Goal: Use online tool/utility: Utilize a website feature to perform a specific function

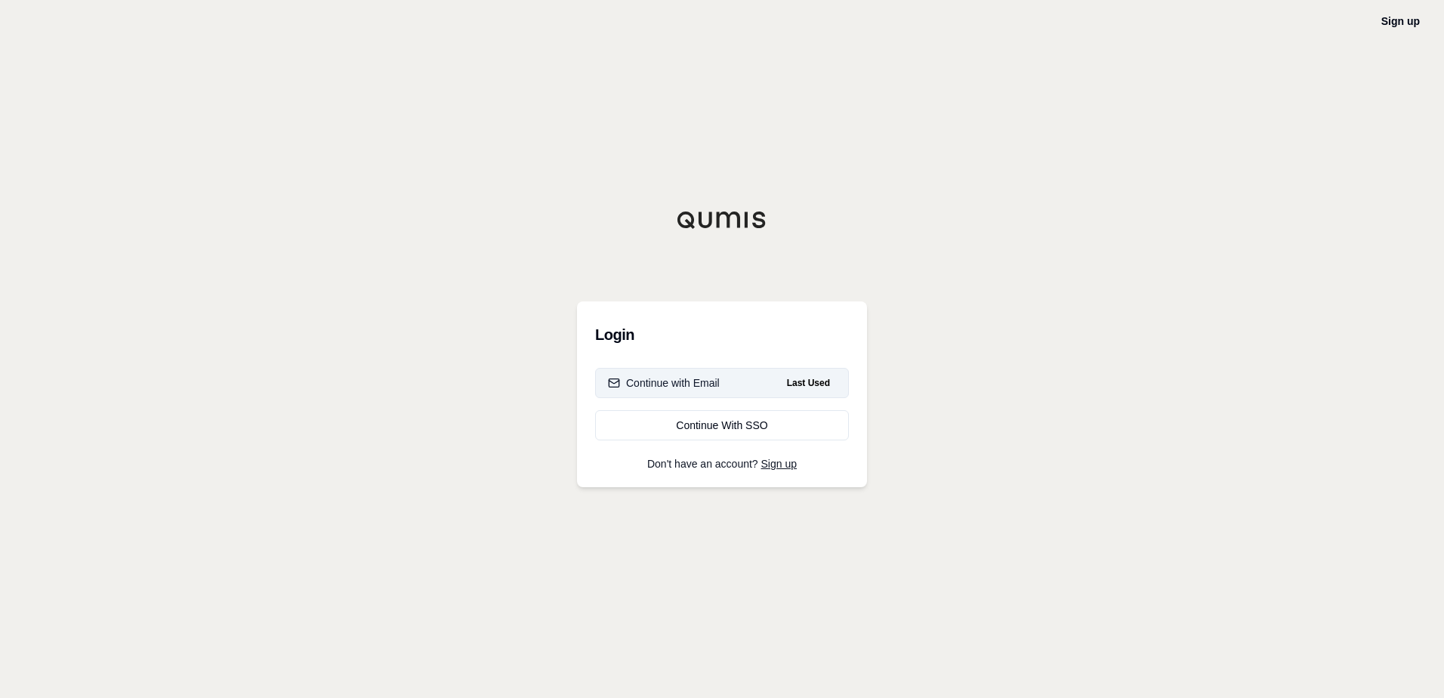
click at [681, 385] on div "Continue with Email" at bounding box center [664, 382] width 112 height 15
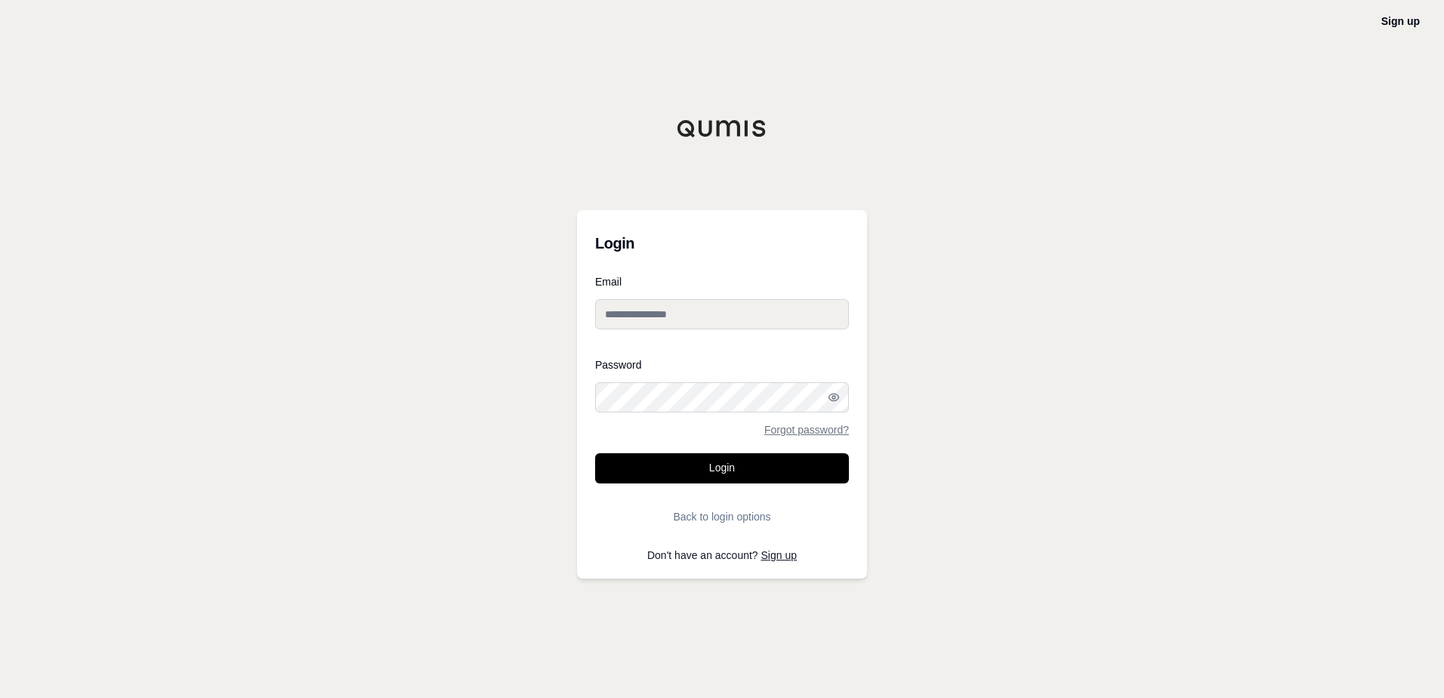
click at [734, 307] on input "Email" at bounding box center [722, 314] width 254 height 30
type input "**********"
click at [686, 465] on button "Login" at bounding box center [722, 468] width 254 height 30
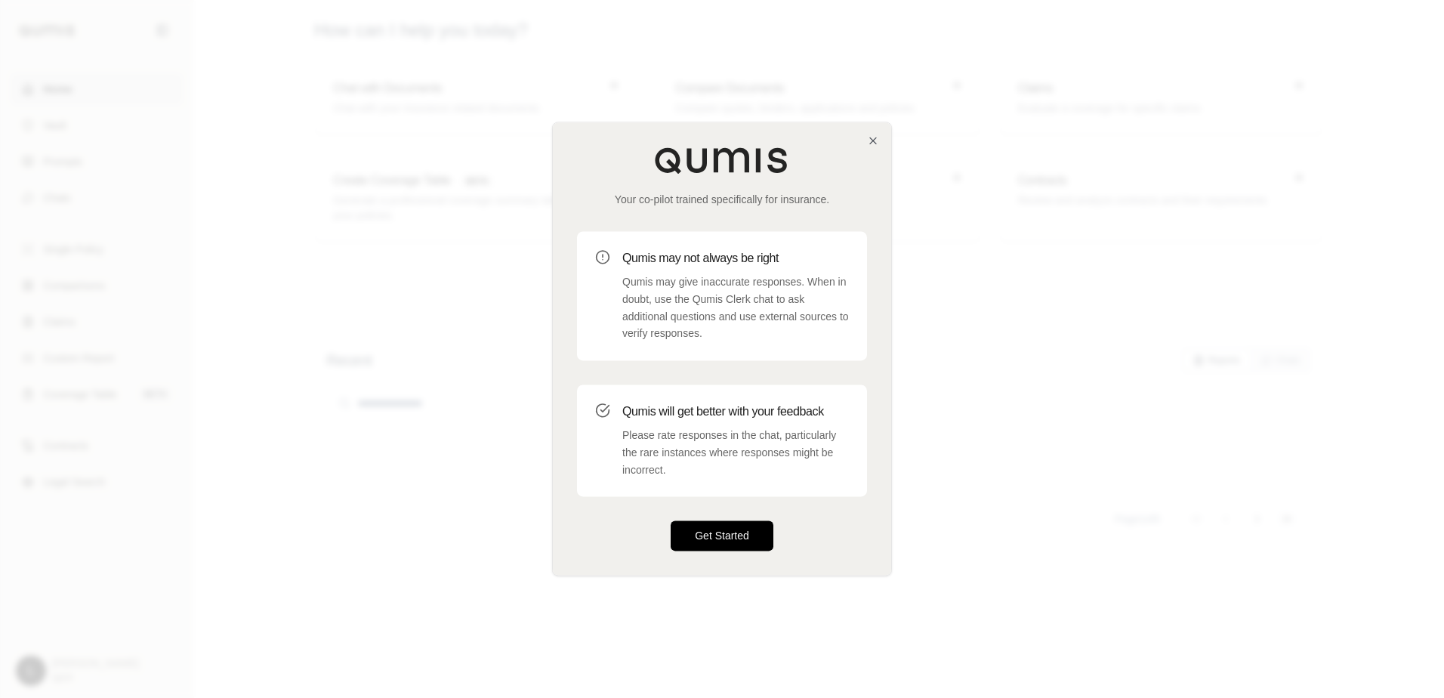
click at [724, 539] on button "Get Started" at bounding box center [722, 536] width 103 height 30
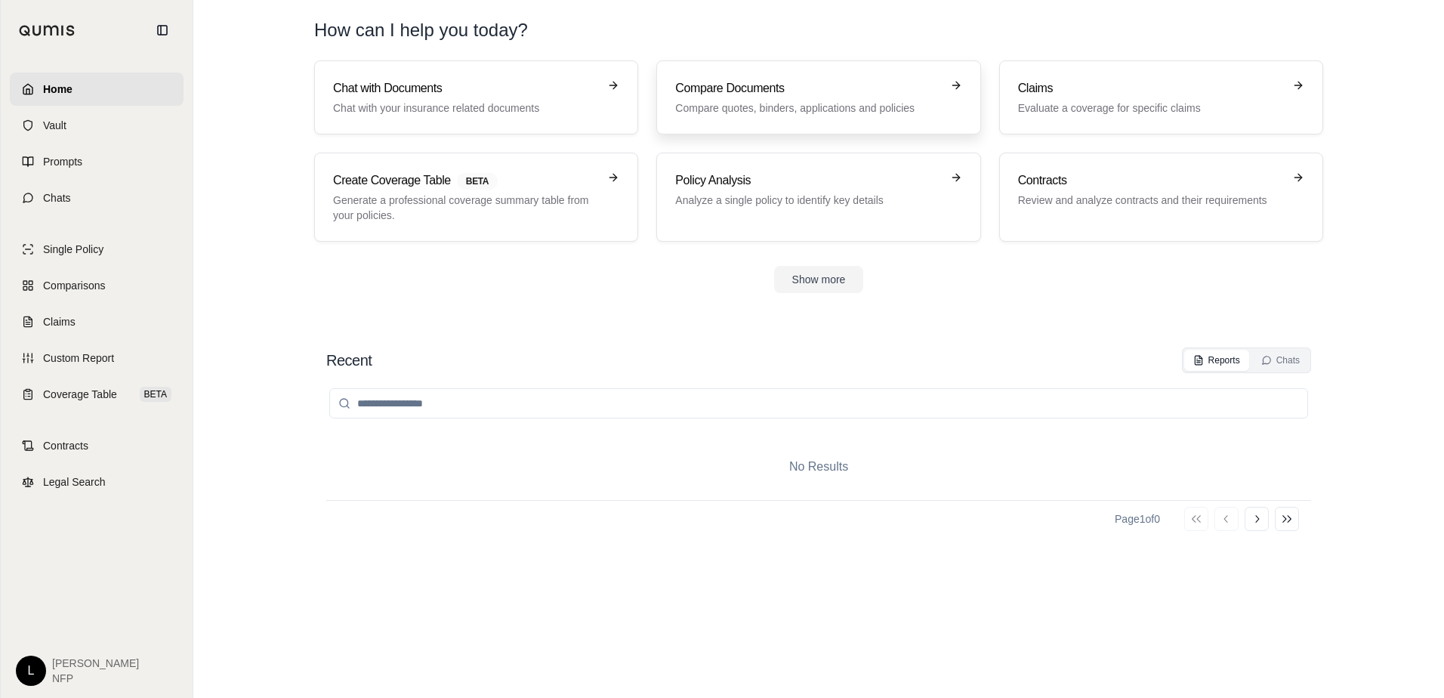
click at [786, 76] on link "Compare Documents Compare quotes, binders, applications and policies" at bounding box center [818, 97] width 324 height 74
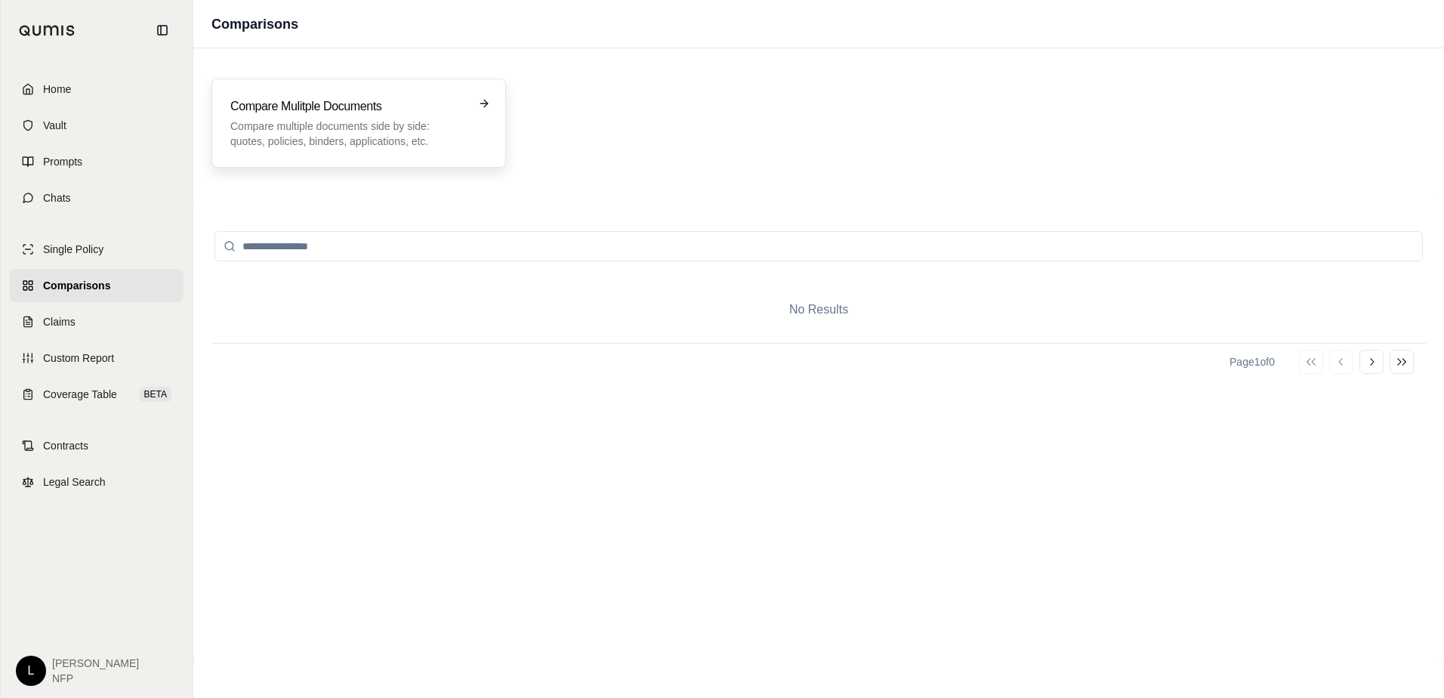
click at [476, 108] on div "Compare Mulitple Documents Compare multiple documents side by side: quotes, pol…" at bounding box center [358, 122] width 257 height 51
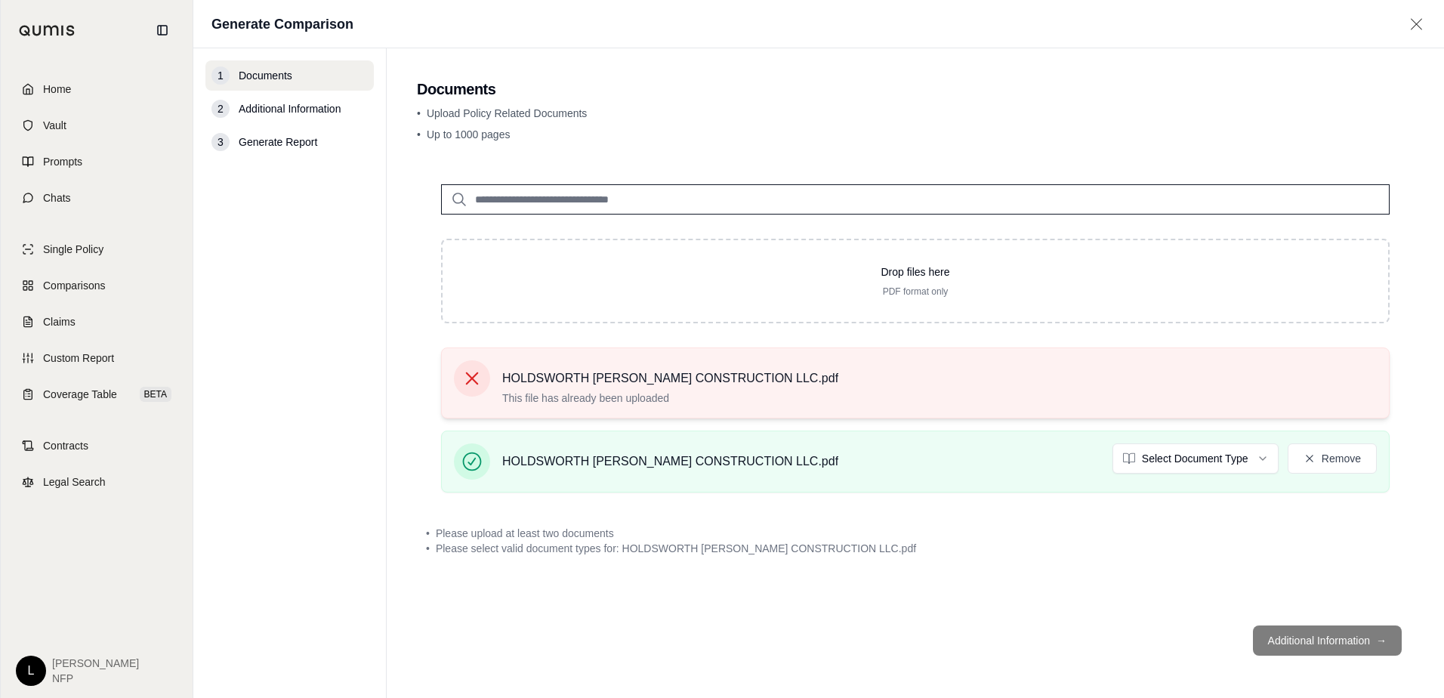
click at [477, 378] on icon at bounding box center [472, 378] width 21 height 21
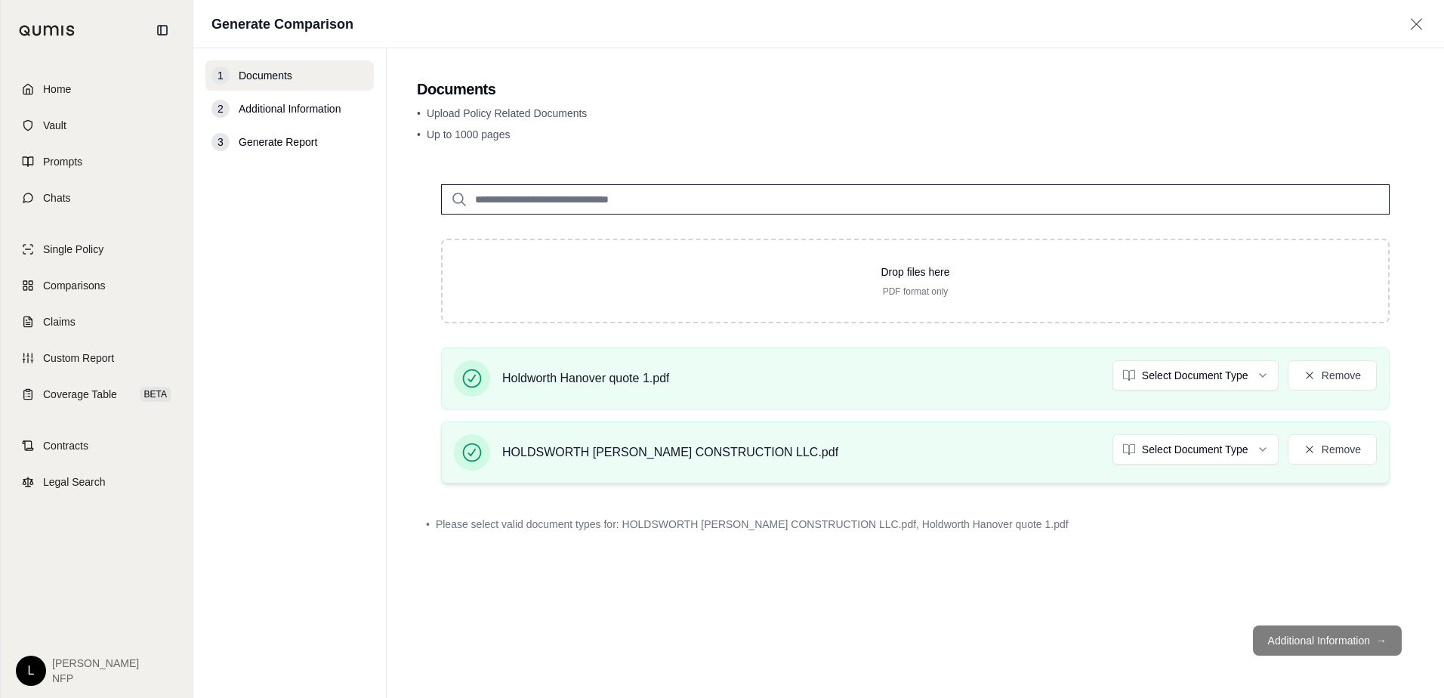
click at [734, 458] on span "HOLDSWORTH [PERSON_NAME] CONSTRUCTION LLC.pdf" at bounding box center [670, 452] width 336 height 18
click at [1316, 642] on footer "Additional Information →" at bounding box center [915, 640] width 997 height 54
click at [779, 448] on span "HOLDSWORTH [PERSON_NAME] CONSTRUCTION LLC.pdf" at bounding box center [670, 452] width 336 height 18
click at [1192, 451] on html "Home Vault Prompts Chats Single Policy Comparisons Claims Custom Report Coverag…" at bounding box center [722, 349] width 1444 height 698
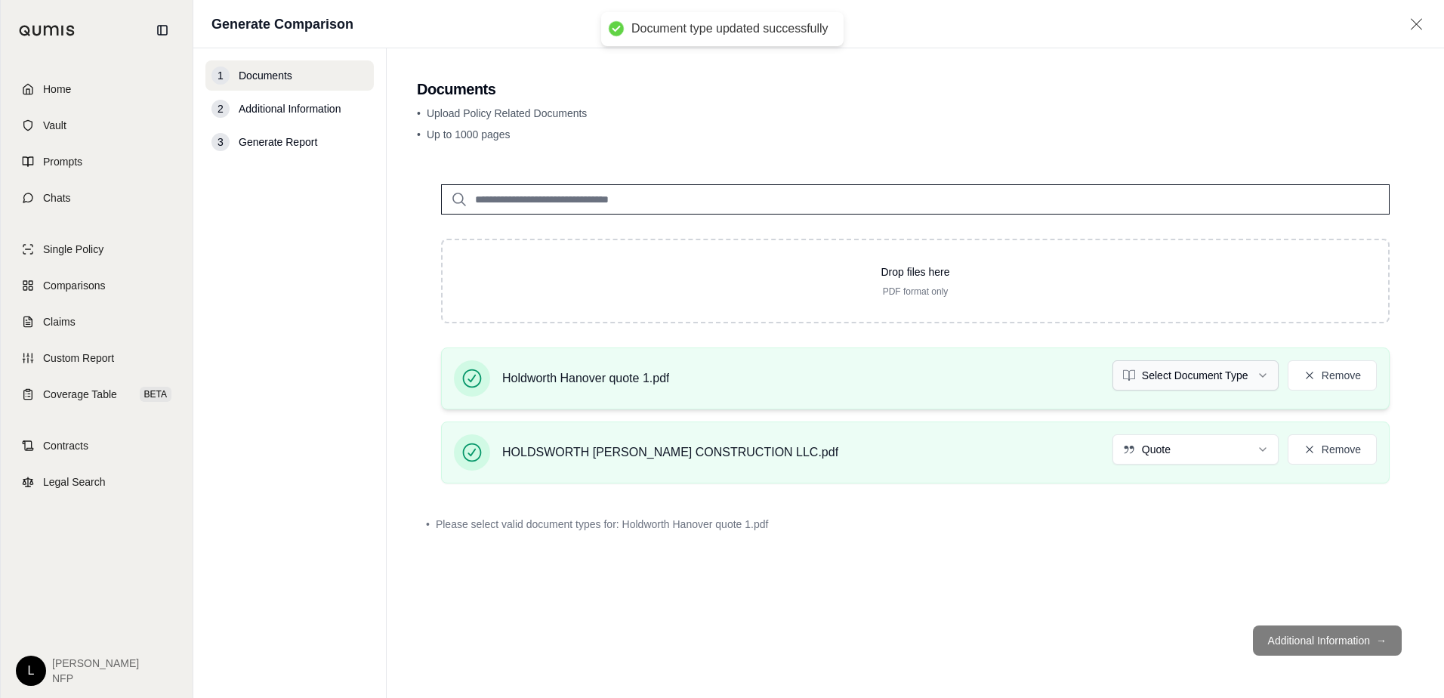
click at [1187, 380] on html "Document type updated successfully Home Vault Prompts Chats Single Policy Compa…" at bounding box center [722, 349] width 1444 height 698
click at [1339, 641] on button "Additional Information →" at bounding box center [1327, 640] width 149 height 30
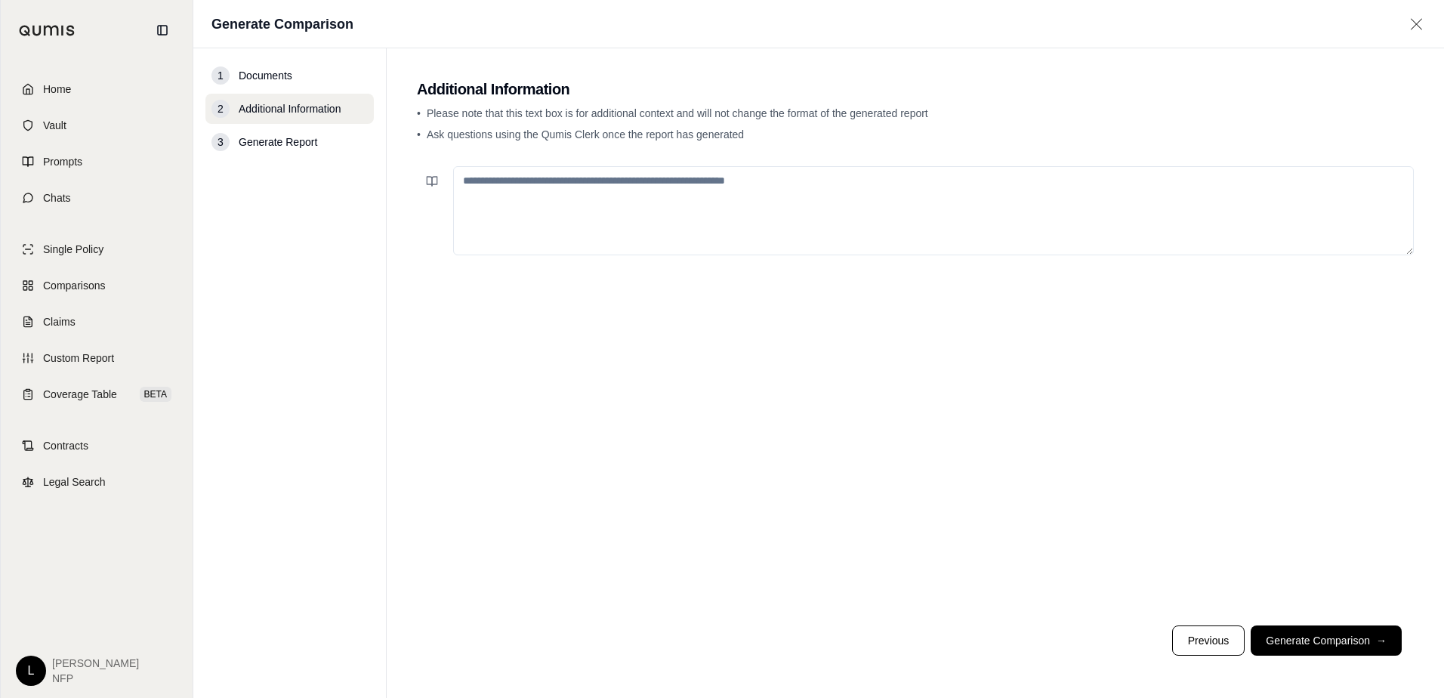
drag, startPoint x: 473, startPoint y: 184, endPoint x: 478, endPoint y: 229, distance: 45.6
click at [476, 203] on textarea at bounding box center [933, 210] width 961 height 89
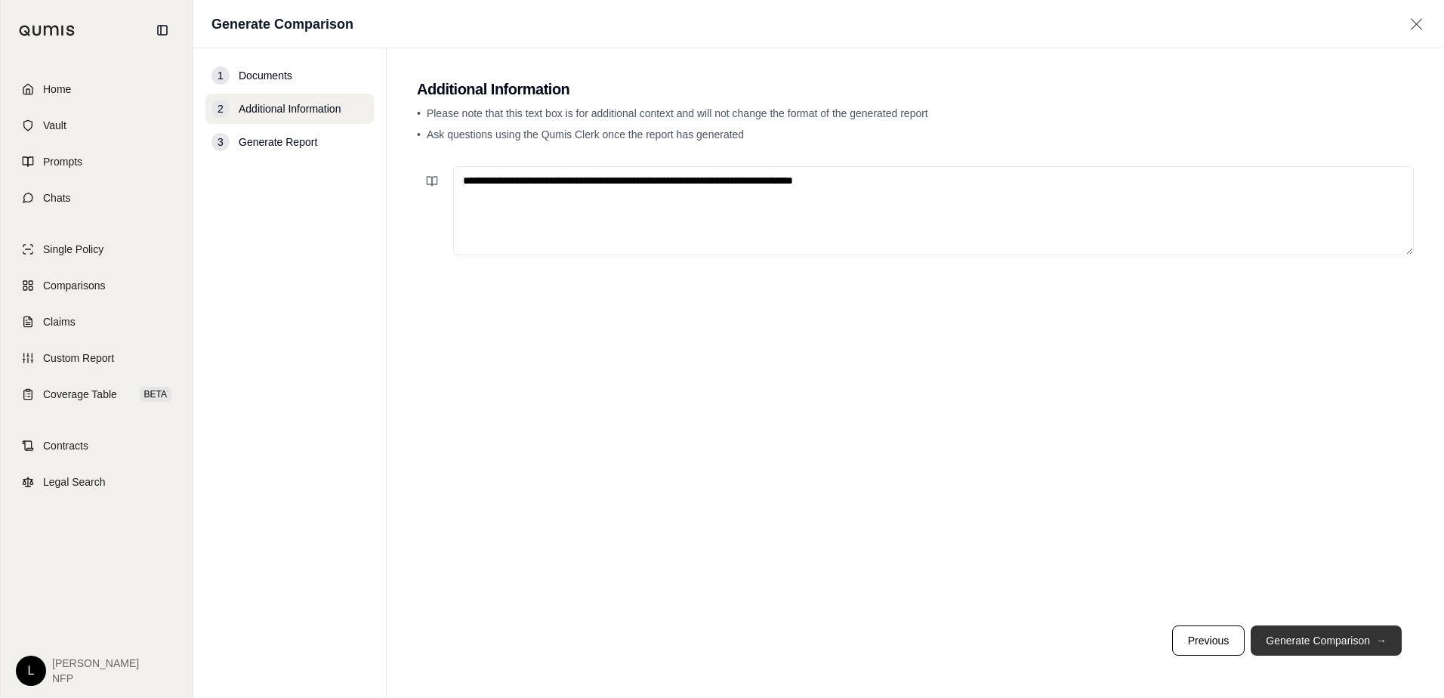
type textarea "**********"
click at [1360, 633] on button "Generate Comparison →" at bounding box center [1326, 640] width 151 height 30
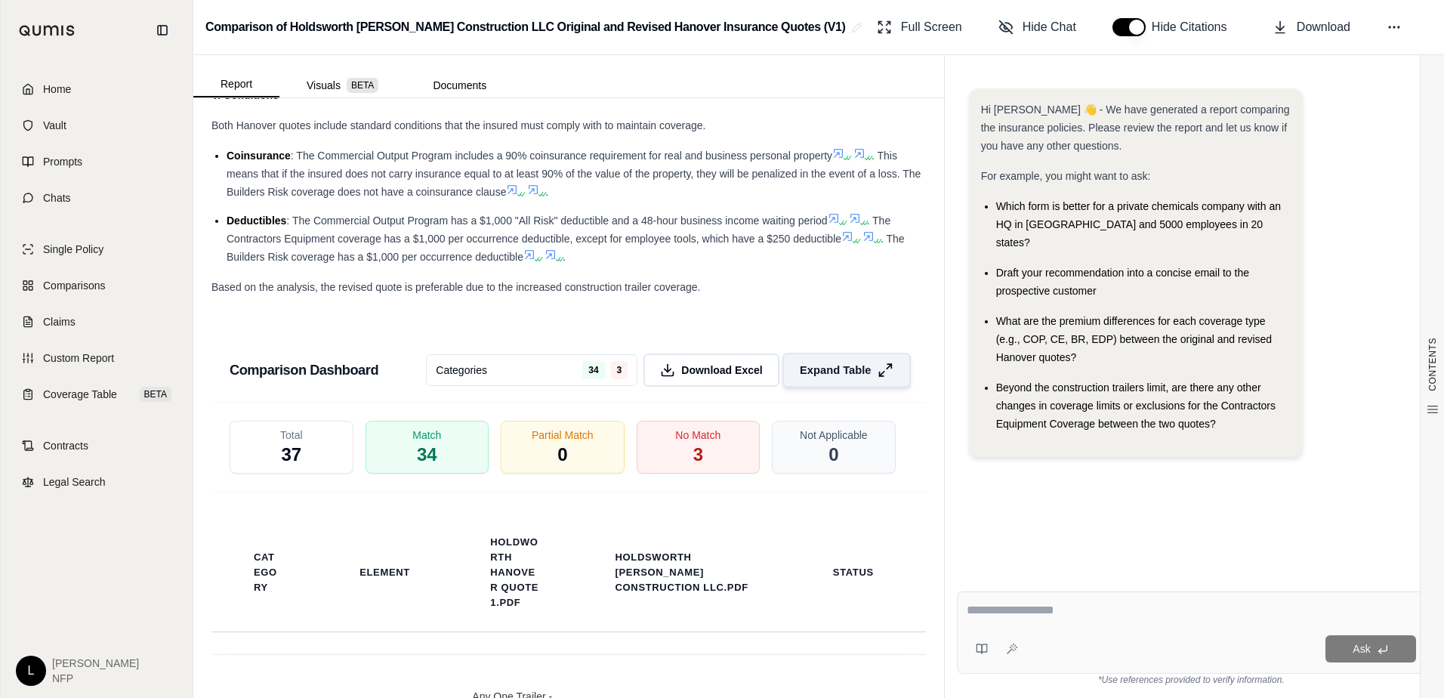
scroll to position [2358, 0]
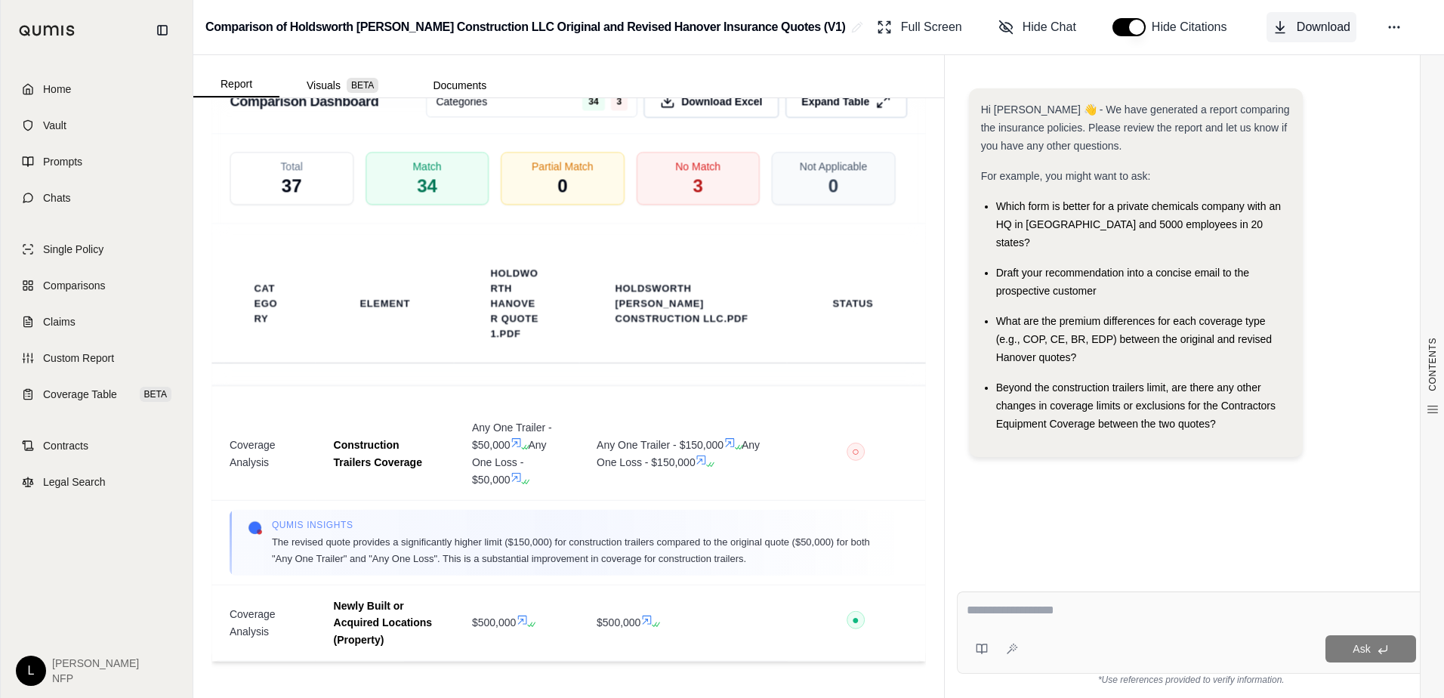
click at [1342, 32] on span "Download" at bounding box center [1324, 27] width 54 height 18
